Goal: Task Accomplishment & Management: Use online tool/utility

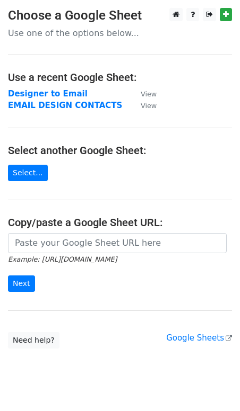
click at [110, 30] on p "Use one of the options below..." at bounding box center [120, 33] width 224 height 11
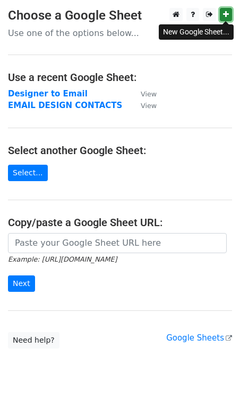
click at [226, 17] on icon at bounding box center [226, 14] width 6 height 7
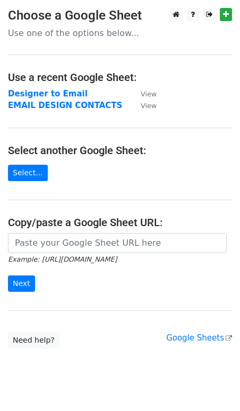
click at [60, 23] on main "Choose a Google Sheet Use one of the options below... Use a recent Google Sheet…" at bounding box center [120, 178] width 240 height 341
click at [17, 174] on link "Select..." at bounding box center [28, 173] width 40 height 16
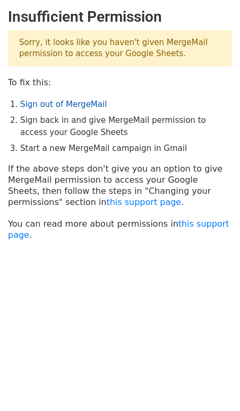
click at [49, 105] on link "Sign out of MergeMail" at bounding box center [63, 105] width 86 height 10
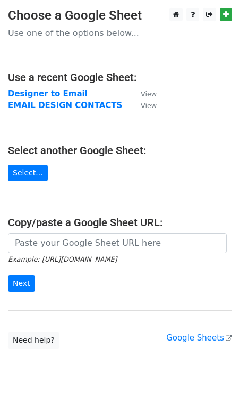
click at [61, 34] on p "Use one of the options below..." at bounding box center [120, 33] width 224 height 11
click at [36, 172] on link "Select..." at bounding box center [28, 173] width 40 height 16
click at [30, 173] on link "Select..." at bounding box center [28, 173] width 40 height 16
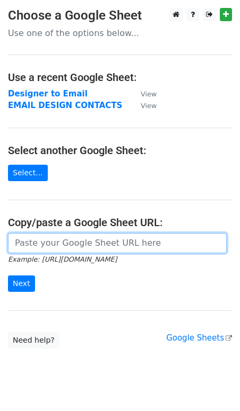
click at [18, 241] on input "url" at bounding box center [117, 243] width 218 height 20
paste input "https://docs.google.com/spreadsheets/d/1VSi5zmAlMixsZ5oof-WT_X6i7xTIcAUdRauMIwU…"
type input "https://docs.google.com/spreadsheets/d/1VSi5zmAlMixsZ5oof-WT_X6i7xTIcAUdRauMIwU…"
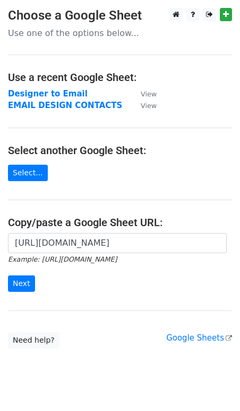
scroll to position [0, 0]
click at [134, 290] on form "https://docs.google.com/spreadsheets/d/1VSi5zmAlMixsZ5oof-WT_X6i7xTIcAUdRauMIwU…" at bounding box center [120, 262] width 224 height 59
click at [26, 287] on input "Next" at bounding box center [21, 284] width 27 height 16
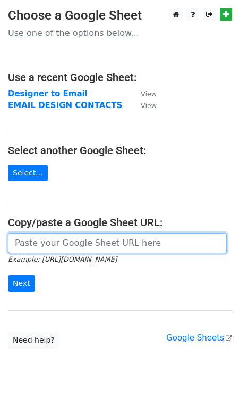
click at [59, 246] on input "url" at bounding box center [117, 243] width 218 height 20
paste input "[URL][DOMAIN_NAME]"
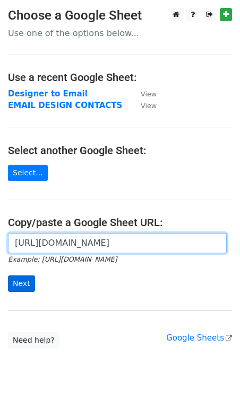
type input "[URL][DOMAIN_NAME]"
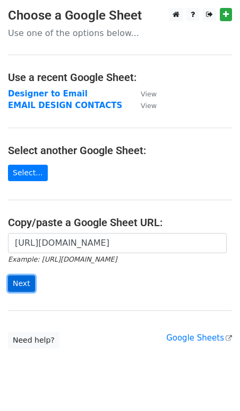
scroll to position [0, 0]
click at [20, 283] on input "Next" at bounding box center [21, 284] width 27 height 16
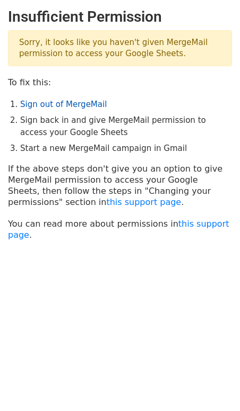
click at [57, 104] on link "Sign out of MergeMail" at bounding box center [63, 105] width 86 height 10
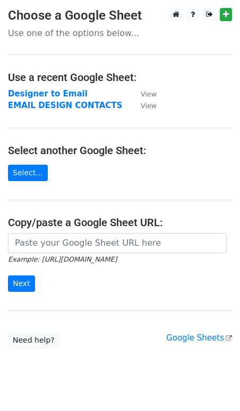
scroll to position [21, 0]
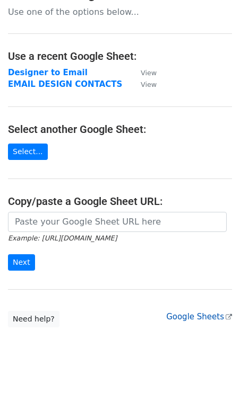
click at [196, 316] on link "Google Sheets" at bounding box center [199, 317] width 66 height 10
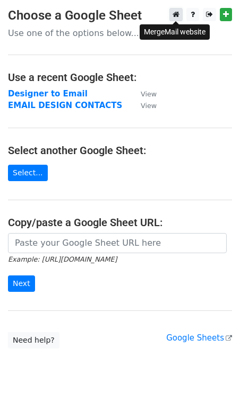
click at [177, 12] on icon at bounding box center [175, 14] width 7 height 7
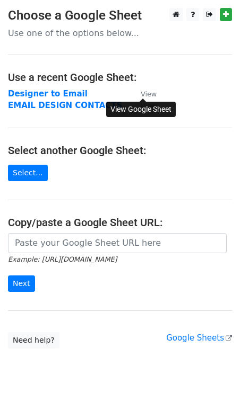
click at [146, 92] on small "View" at bounding box center [148, 94] width 16 height 8
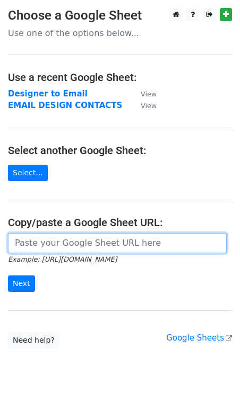
click at [64, 245] on input "url" at bounding box center [117, 243] width 218 height 20
paste input "https://docs.google.com/spreadsheets/d/1VSi5zmAlMixsZ5oof-WT_X6i7xTIcAUdRauMIwU…"
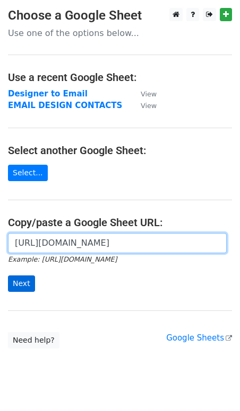
type input "https://docs.google.com/spreadsheets/d/1VSi5zmAlMixsZ5oof-WT_X6i7xTIcAUdRauMIwU…"
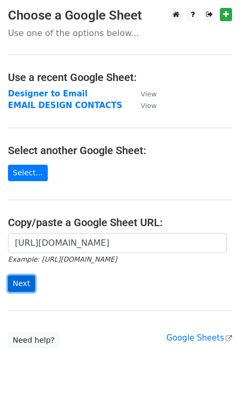
click at [18, 285] on input "Next" at bounding box center [21, 284] width 27 height 16
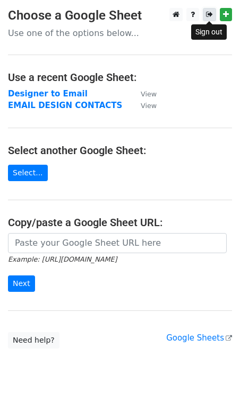
click at [210, 12] on icon at bounding box center [209, 14] width 7 height 7
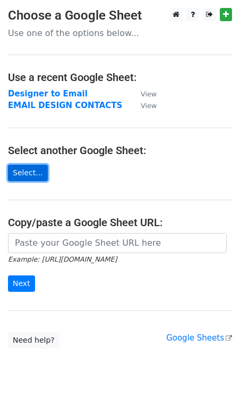
click at [29, 173] on link "Select..." at bounding box center [28, 173] width 40 height 16
click at [30, 174] on link "Select..." at bounding box center [28, 173] width 40 height 16
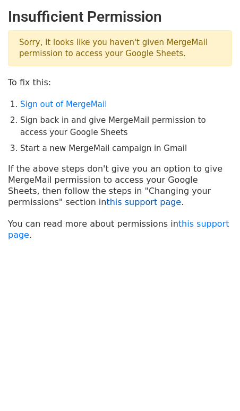
click at [106, 203] on link "this support page" at bounding box center [143, 202] width 75 height 10
click at [18, 233] on link "this support page" at bounding box center [118, 229] width 221 height 21
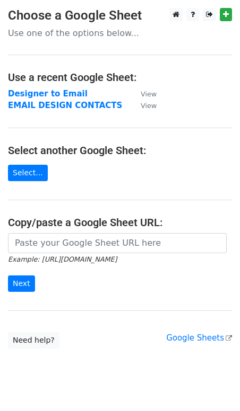
click at [101, 32] on p "Use one of the options below..." at bounding box center [120, 33] width 224 height 11
click at [19, 169] on link "Select..." at bounding box center [28, 173] width 40 height 16
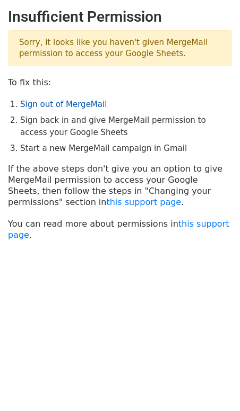
click at [78, 105] on link "Sign out of MergeMail" at bounding box center [63, 105] width 86 height 10
